Goal: Information Seeking & Learning: Learn about a topic

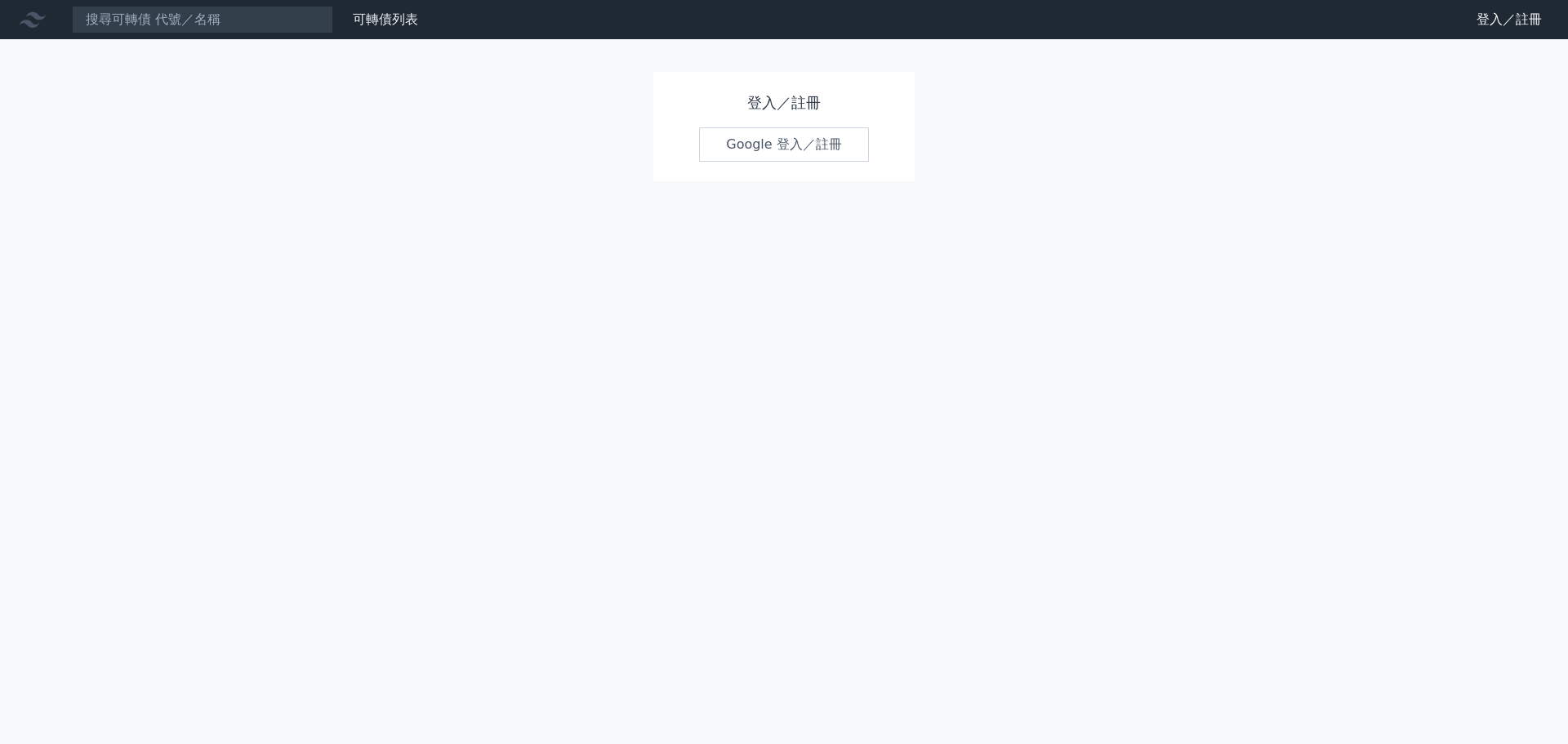
click at [746, 147] on link "Google 登入／註冊" at bounding box center [784, 144] width 170 height 35
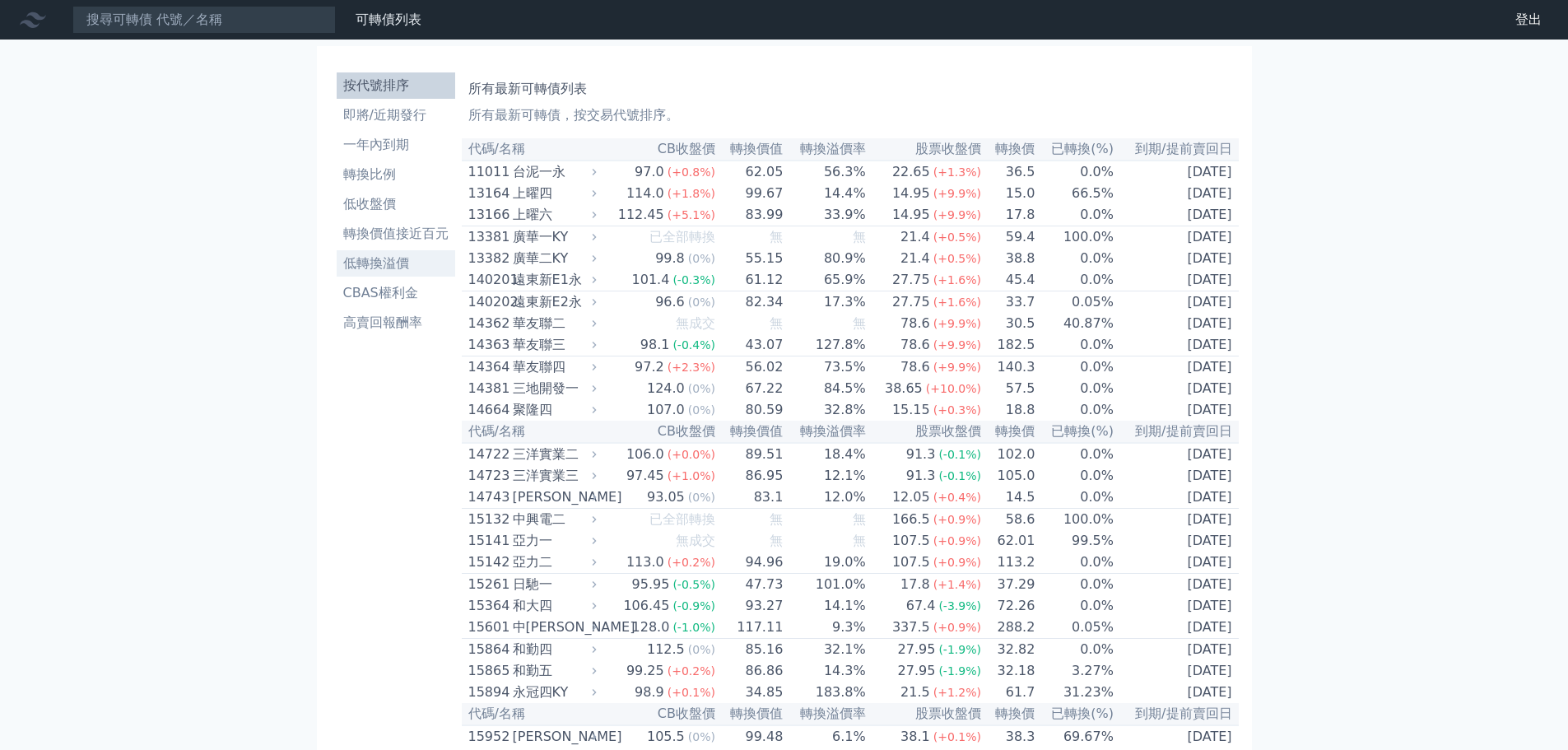
click at [414, 267] on li "低轉換溢價" at bounding box center [395, 263] width 119 height 20
